Goal: Find specific page/section: Find specific page/section

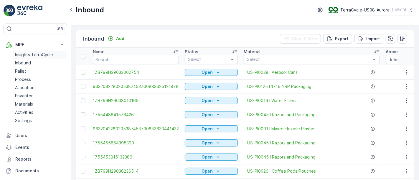
click at [35, 52] on p "Insights TerraCycle" at bounding box center [34, 55] width 38 height 6
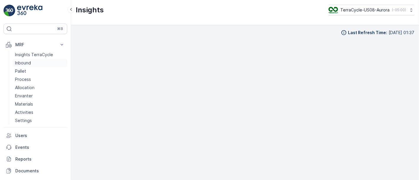
click at [24, 64] on p "Inbound" at bounding box center [23, 63] width 16 height 6
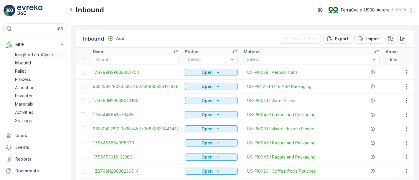
click at [34, 56] on p "Insights TerraCycle" at bounding box center [34, 55] width 38 height 6
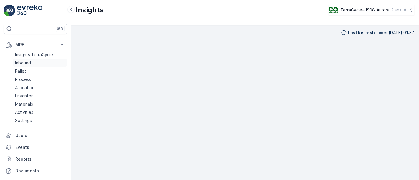
click at [34, 65] on link "Inbound" at bounding box center [40, 63] width 54 height 8
